Goal: Task Accomplishment & Management: Manage account settings

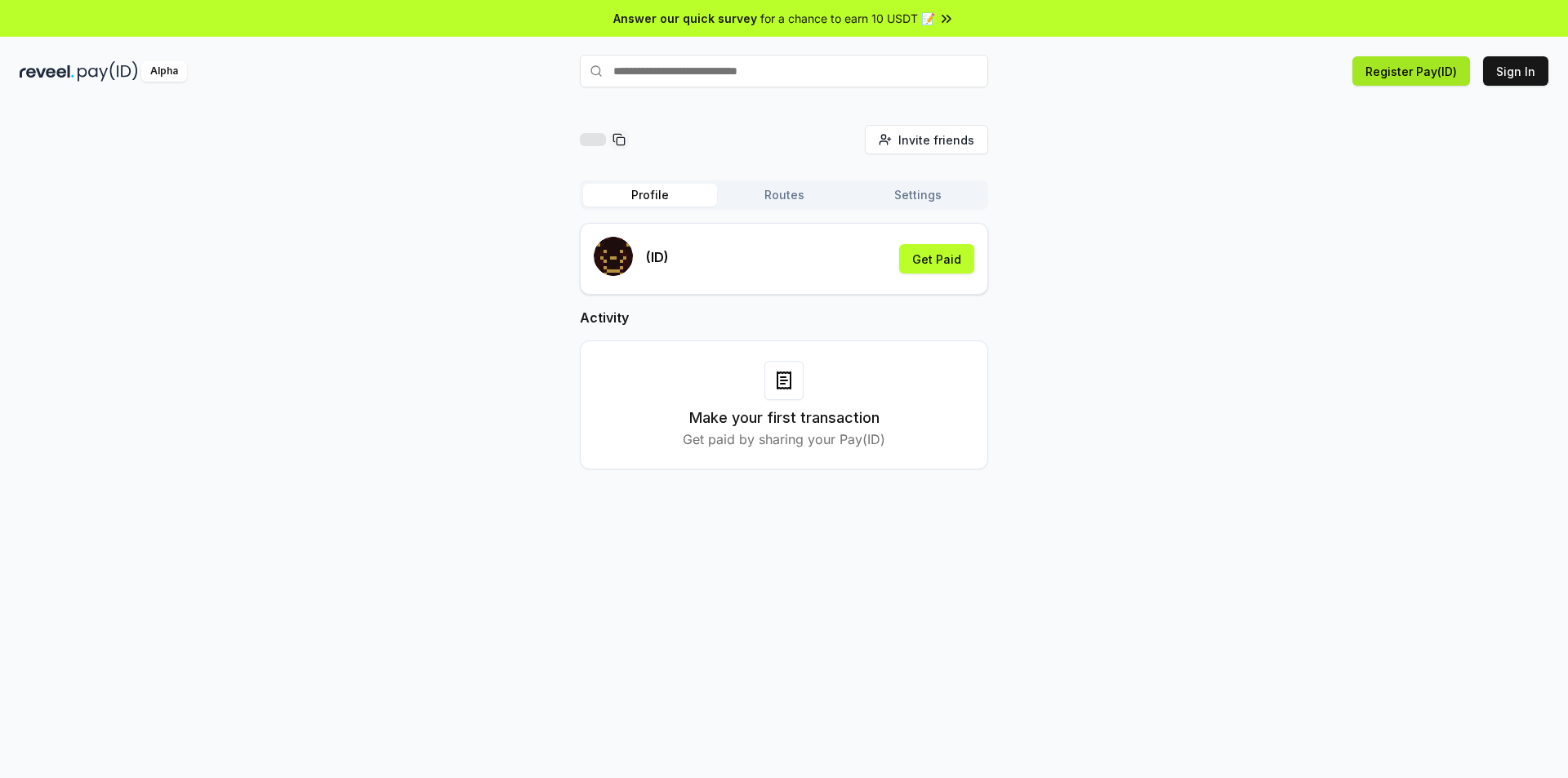
click at [1400, 79] on button "Register Pay(ID)" at bounding box center [1410, 71] width 117 height 29
click at [1519, 75] on button "Sign In" at bounding box center [1515, 71] width 65 height 29
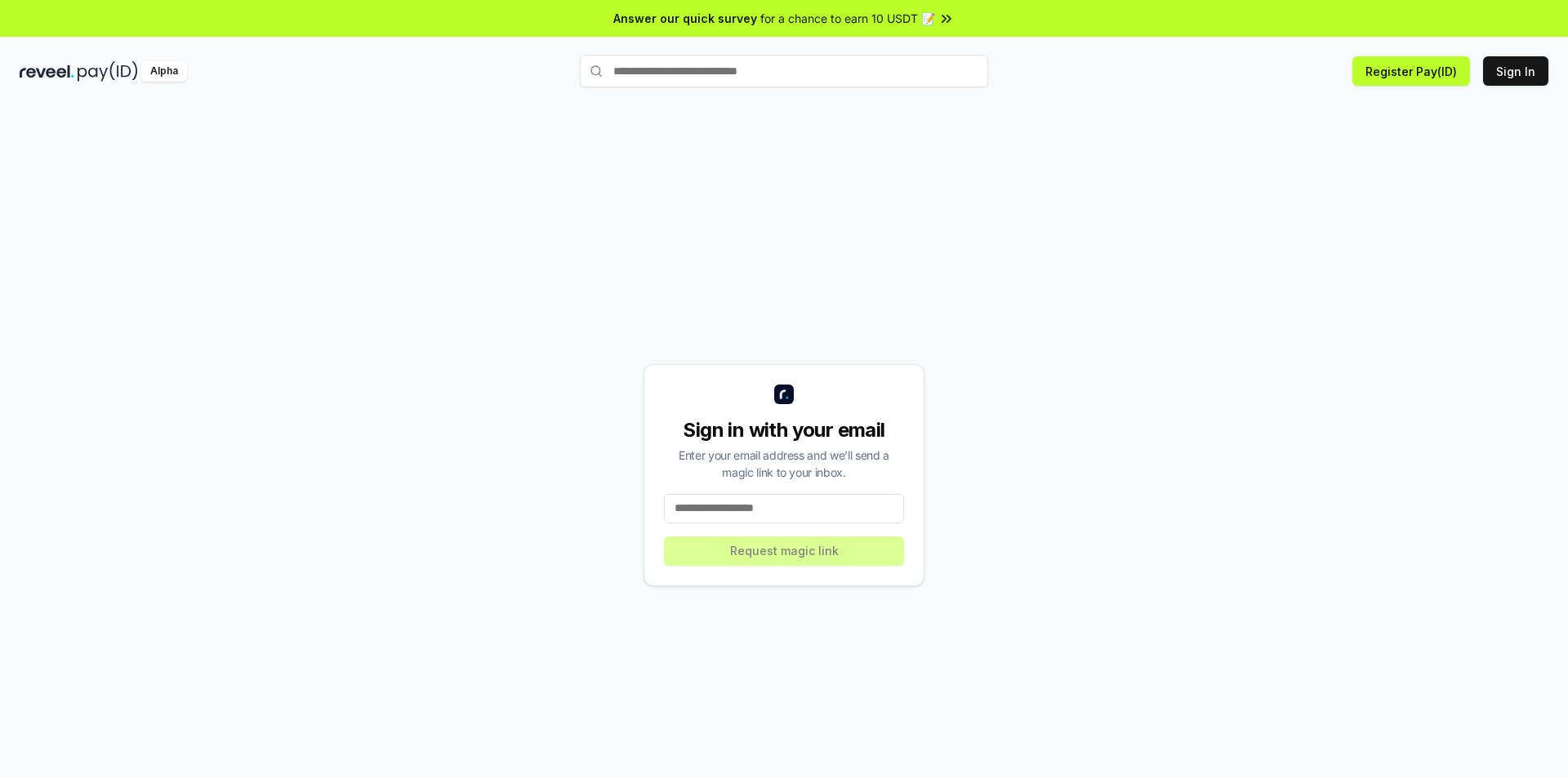
click at [731, 511] on input at bounding box center [784, 509] width 240 height 29
click at [718, 513] on input at bounding box center [784, 509] width 240 height 29
type input "**********"
click at [781, 556] on button "Request magic link" at bounding box center [784, 551] width 240 height 29
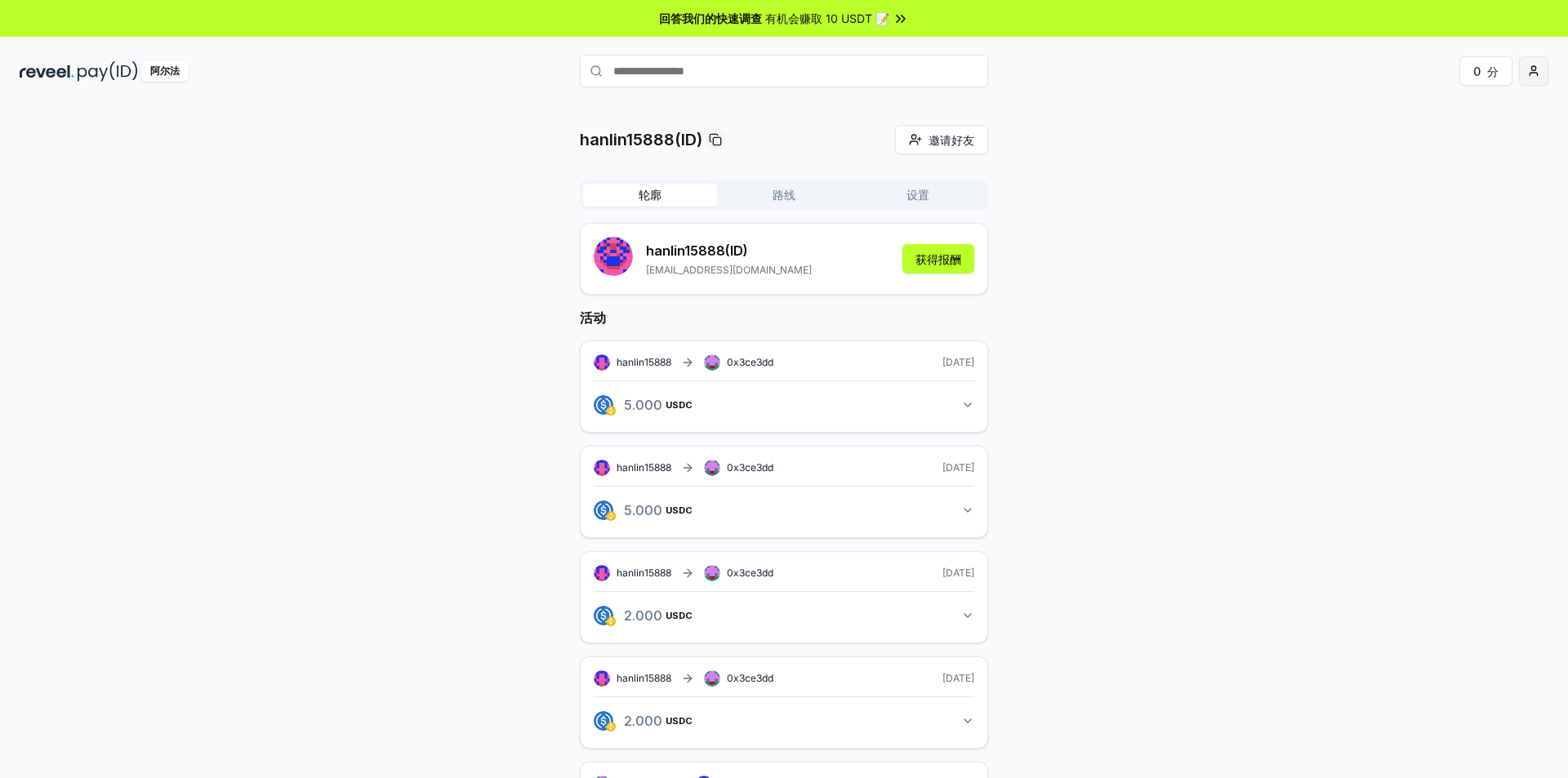
click at [1533, 70] on html "回答我们的快速调查 有机会赚取 10 USDT 📝 阿尔法 0 分 hanlin15888(ID) 邀请好友 邀请 轮廓 路线 设置 hanlin15888 …" at bounding box center [784, 389] width 1568 height 778
click at [1205, 248] on html "回答我们的快速调查 有机会赚取 10 USDT 📝 阿尔法 0 分 hanlin15888(ID) 邀请好友 邀请 轮廓 路线 设置 hanlin15888 …" at bounding box center [784, 389] width 1568 height 778
click at [757, 73] on input "text" at bounding box center [783, 70] width 409 height 32
click at [967, 402] on icon "button" at bounding box center [968, 405] width 13 height 13
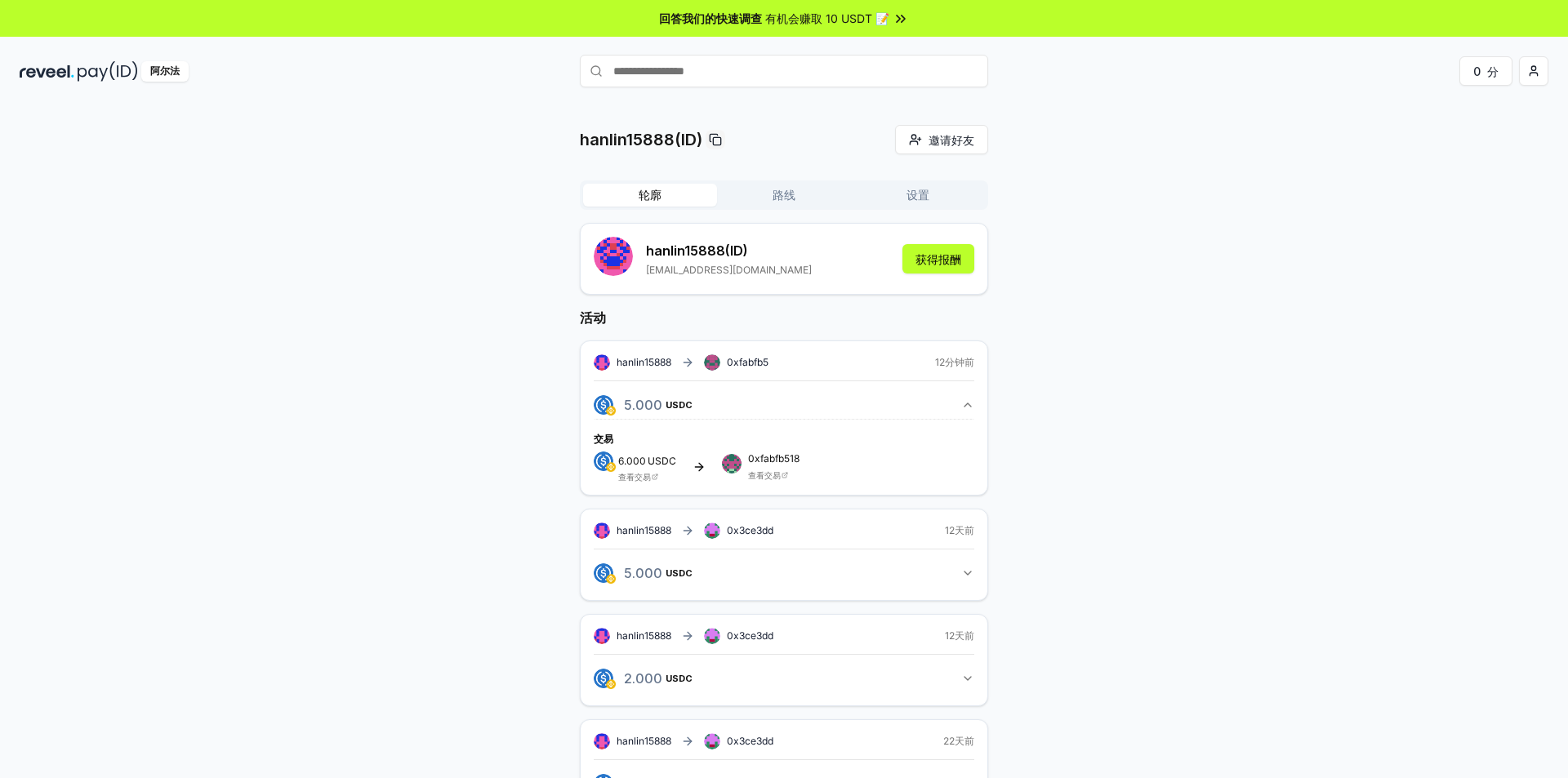
click at [967, 402] on icon "button" at bounding box center [968, 405] width 13 height 13
